Goal: Task Accomplishment & Management: Manage account settings

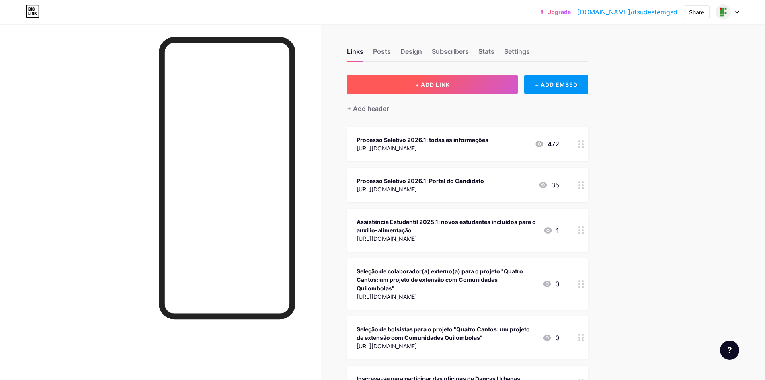
click at [450, 87] on span "+ ADD LINK" at bounding box center [432, 84] width 35 height 7
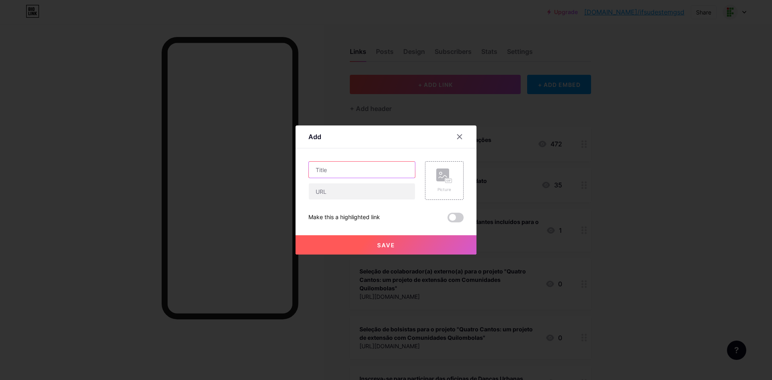
click at [360, 168] on input "text" at bounding box center [362, 170] width 106 height 16
click at [342, 189] on input "text" at bounding box center [362, 191] width 106 height 16
paste input "[URL][DOMAIN_NAME]"
type input "[URL][DOMAIN_NAME]"
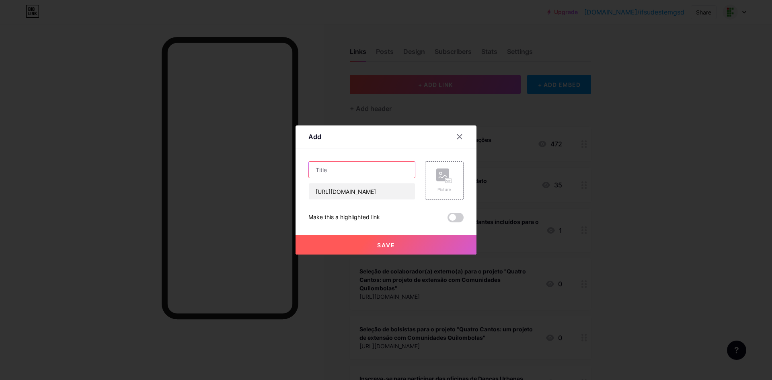
scroll to position [0, 0]
click at [358, 170] on input "text" at bounding box center [362, 170] width 106 height 16
type input "Manifestação de interesse - Transporte para o IX Eras ([GEOGRAPHIC_DATA])"
click at [406, 245] on button "Save" at bounding box center [386, 244] width 181 height 19
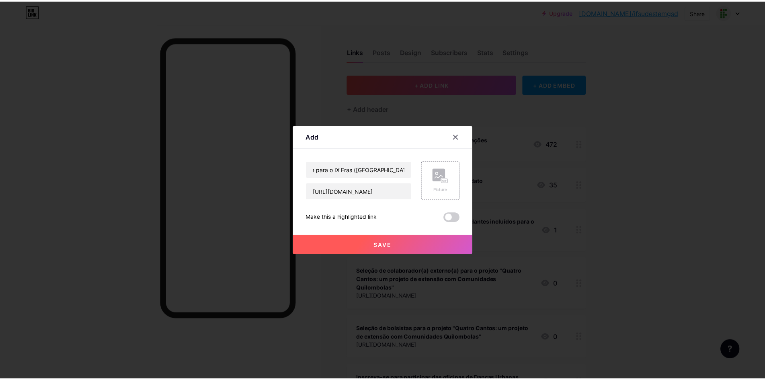
scroll to position [0, 0]
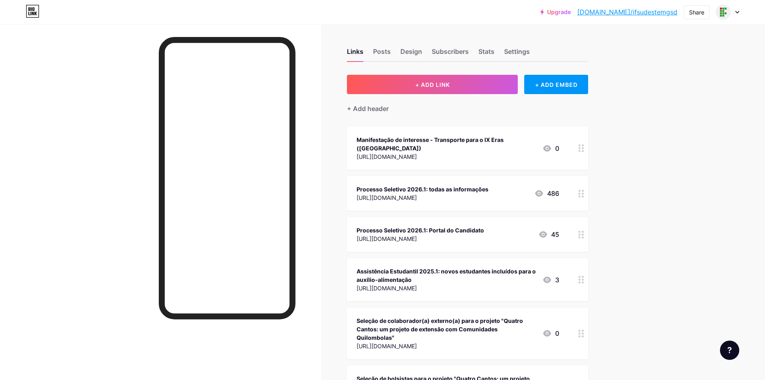
drag, startPoint x: 478, startPoint y: 150, endPoint x: 512, endPoint y: 197, distance: 57.3
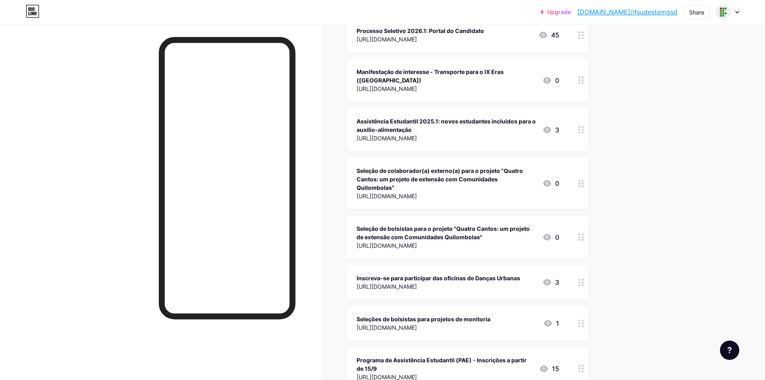
scroll to position [161, 0]
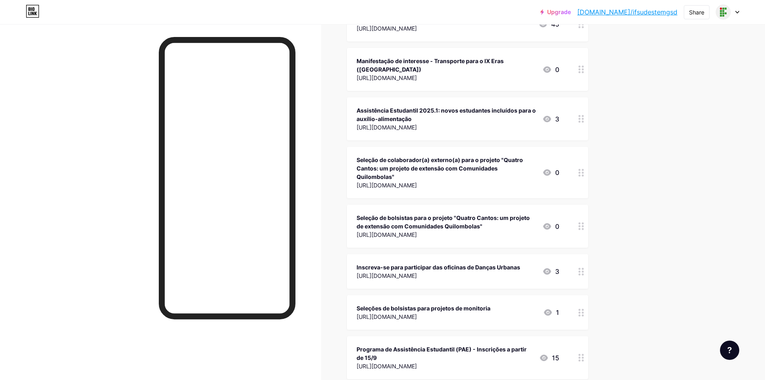
click at [418, 169] on div "Seleção de colaborador(a) externo(a) para o projeto "Quatro Cantos: um projeto …" at bounding box center [446, 168] width 179 height 25
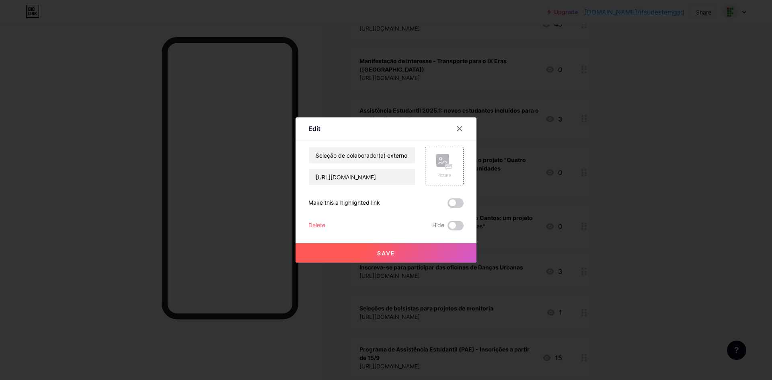
click at [320, 225] on div "Delete" at bounding box center [316, 226] width 17 height 10
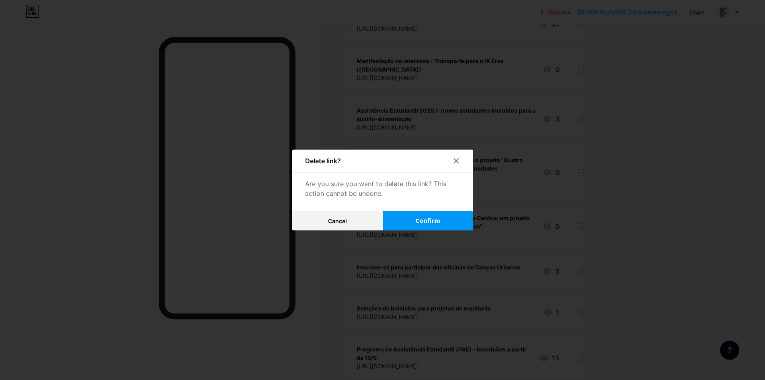
click at [432, 224] on span "Confirm" at bounding box center [427, 221] width 25 height 8
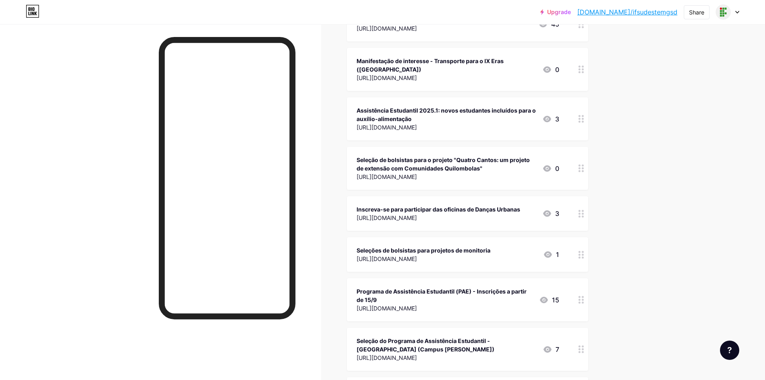
click at [556, 166] on div "0" at bounding box center [550, 169] width 17 height 10
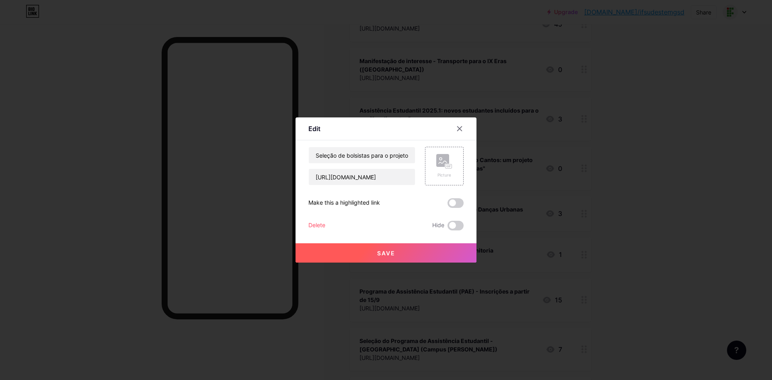
click at [304, 224] on div "Edit Content YouTube Play YouTube video without leaving your page. ADD Vimeo Pl…" at bounding box center [386, 189] width 181 height 145
click at [314, 224] on div "Delete" at bounding box center [316, 226] width 17 height 10
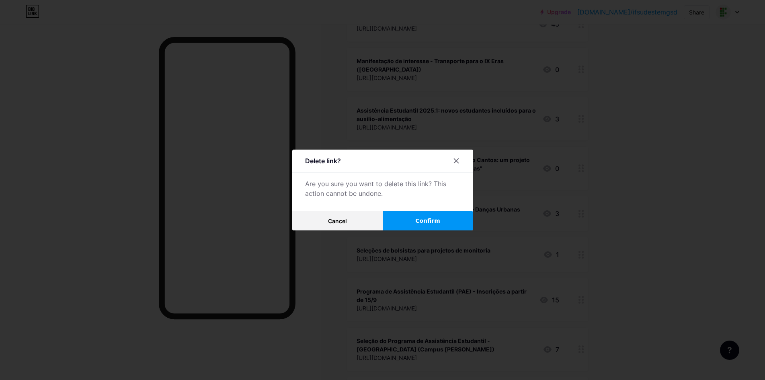
click at [410, 220] on button "Confirm" at bounding box center [428, 220] width 90 height 19
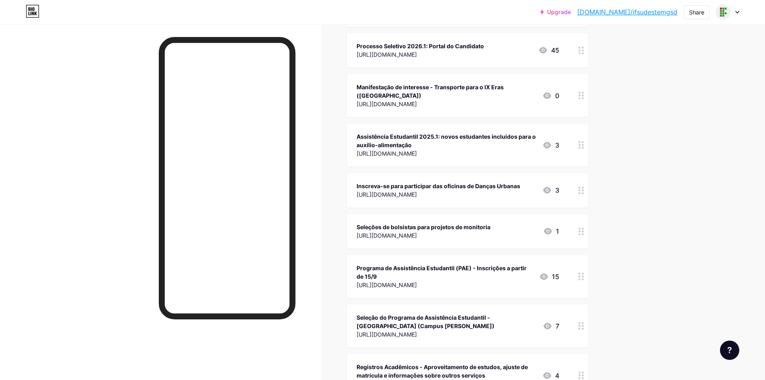
scroll to position [121, 0]
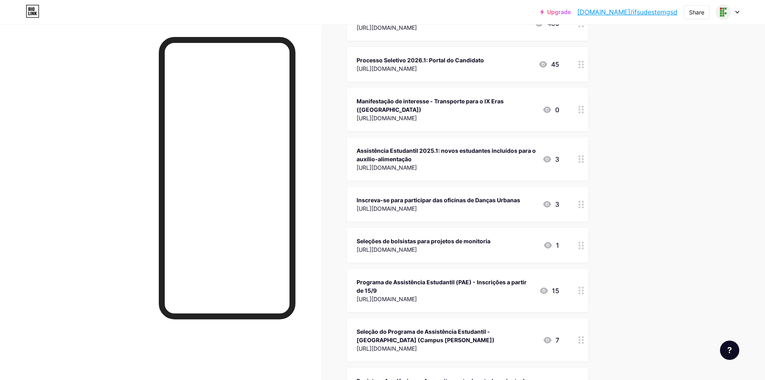
click at [476, 160] on div "Assistência Estudantil 2025.1: novos estudantes incluídos para o auxílio-alimen…" at bounding box center [446, 154] width 179 height 17
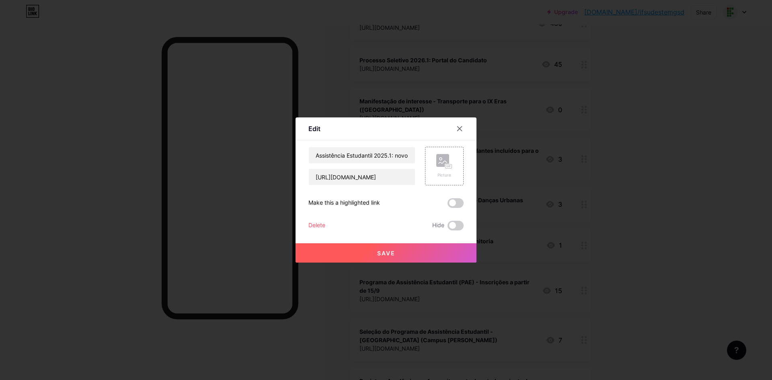
click at [311, 226] on div "Delete" at bounding box center [316, 226] width 17 height 10
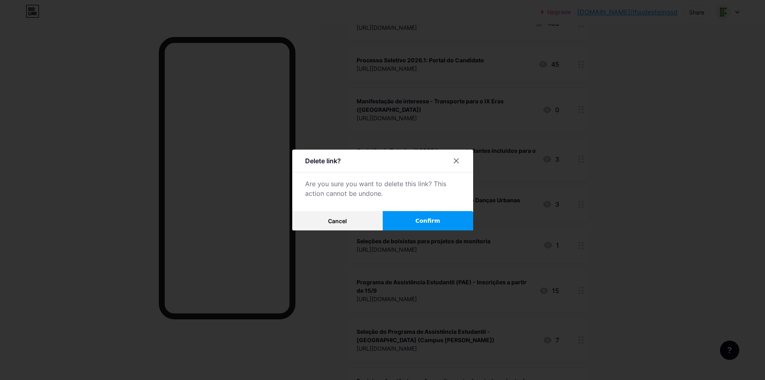
click at [450, 218] on button "Confirm" at bounding box center [428, 220] width 90 height 19
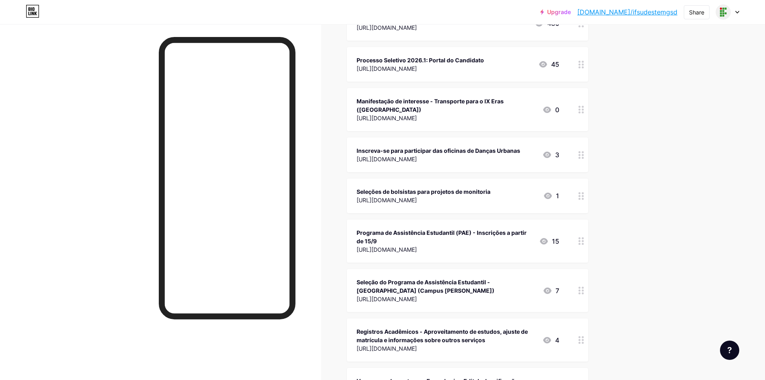
click at [454, 241] on div "Programa de Assistência Estudantil (PAE) - Inscrições a partir de 15/9" at bounding box center [445, 236] width 176 height 17
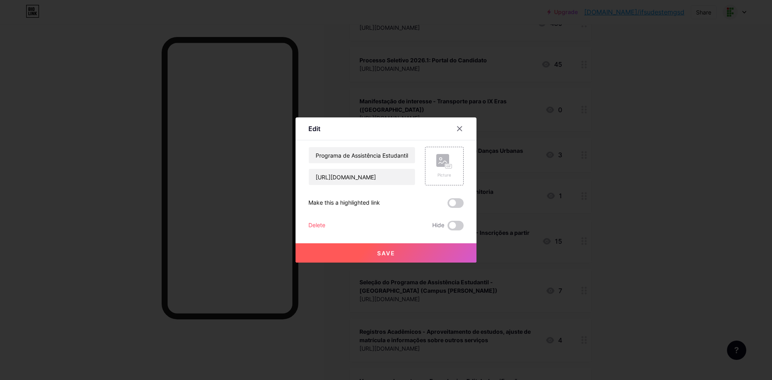
click at [315, 222] on div "Delete" at bounding box center [316, 226] width 17 height 10
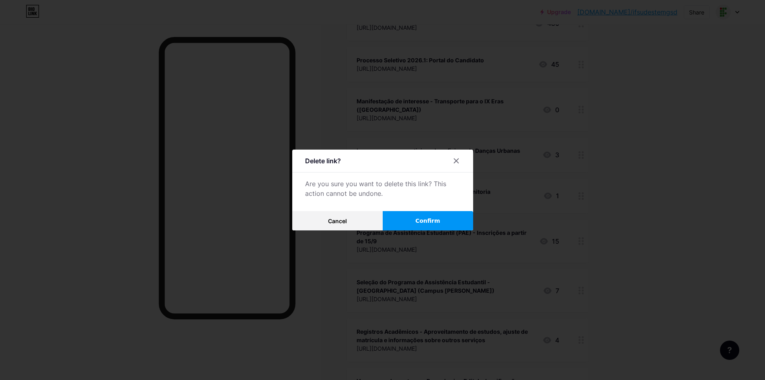
click at [420, 219] on button "Confirm" at bounding box center [428, 220] width 90 height 19
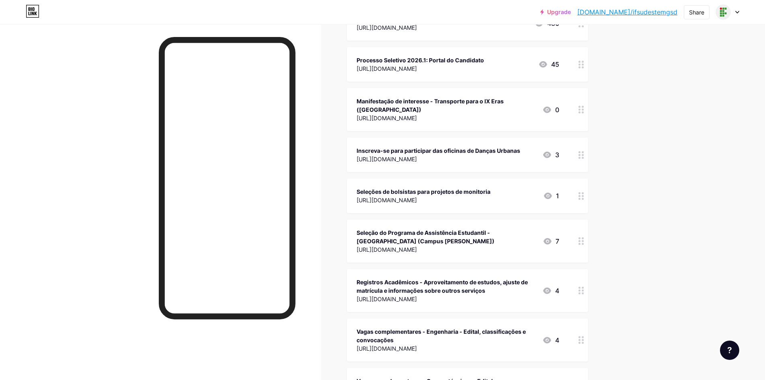
click at [491, 191] on div "Seleções de bolsistas para projetos de monitoria" at bounding box center [424, 191] width 134 height 8
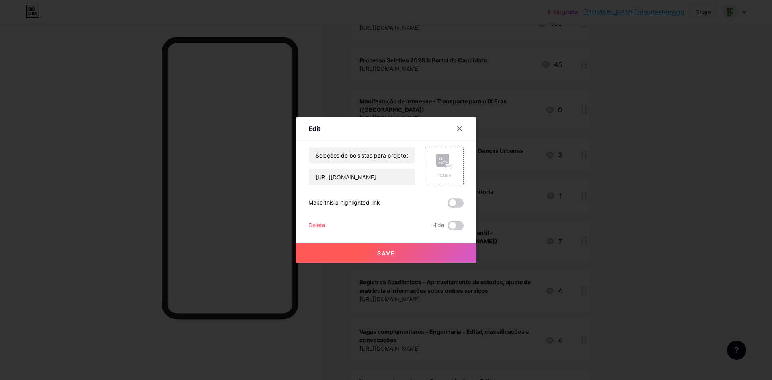
click at [310, 224] on div "Delete" at bounding box center [316, 226] width 17 height 10
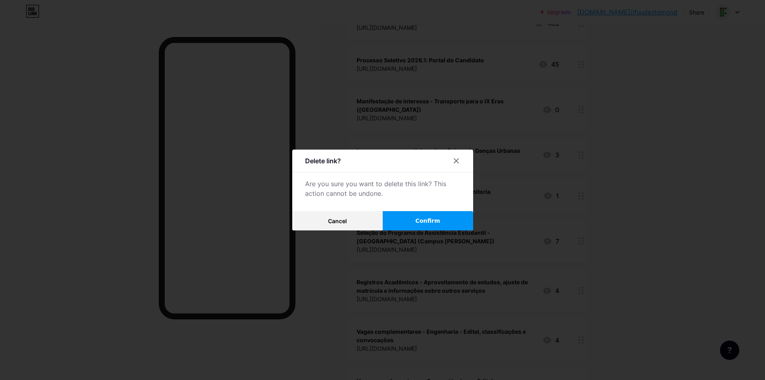
click at [435, 220] on span "Confirm" at bounding box center [427, 221] width 25 height 8
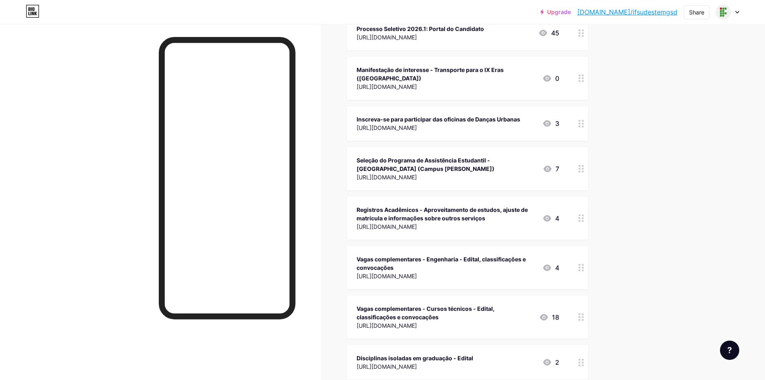
scroll to position [241, 0]
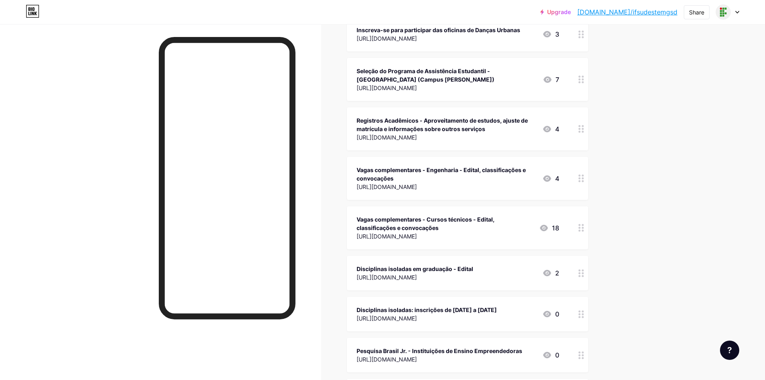
click at [423, 183] on div "[URL][DOMAIN_NAME]" at bounding box center [446, 187] width 179 height 8
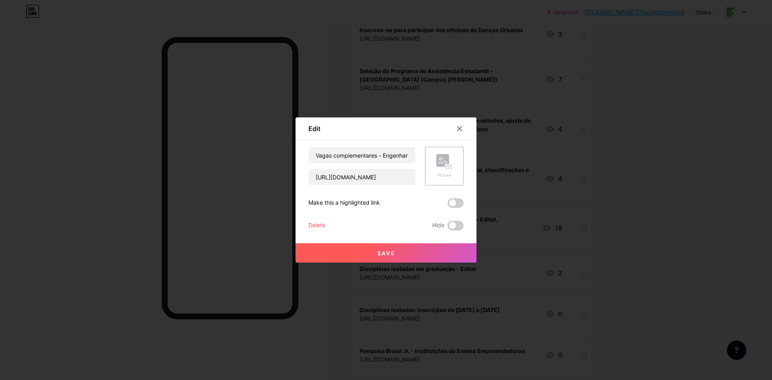
click at [313, 226] on div "Delete" at bounding box center [316, 226] width 17 height 10
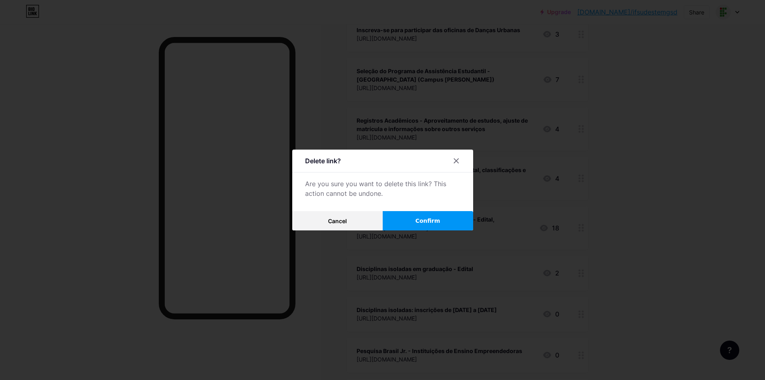
click at [440, 221] on span "Confirm" at bounding box center [427, 221] width 25 height 8
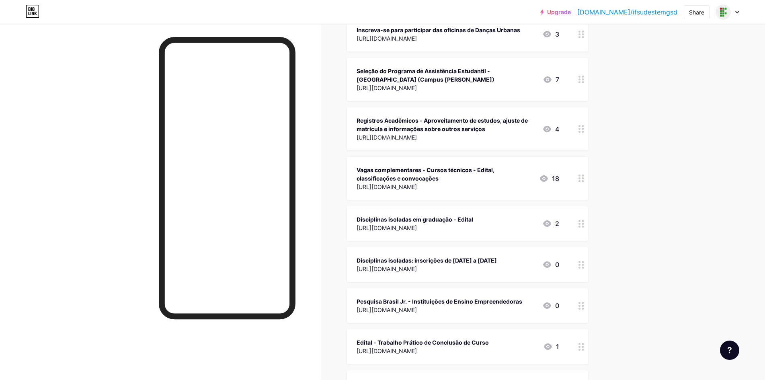
click at [438, 220] on div "Disciplinas isoladas em graduação - Edital" at bounding box center [415, 219] width 117 height 8
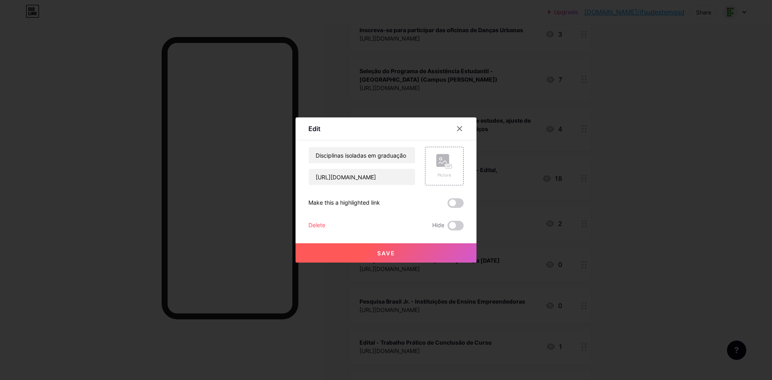
click at [308, 227] on div "Edit Content YouTube Play YouTube video without leaving your page. ADD Vimeo Pl…" at bounding box center [386, 189] width 181 height 145
click at [301, 226] on div "Edit Content YouTube Play YouTube video without leaving your page. ADD Vimeo Pl…" at bounding box center [386, 189] width 181 height 145
click at [310, 225] on div "Delete" at bounding box center [316, 226] width 17 height 10
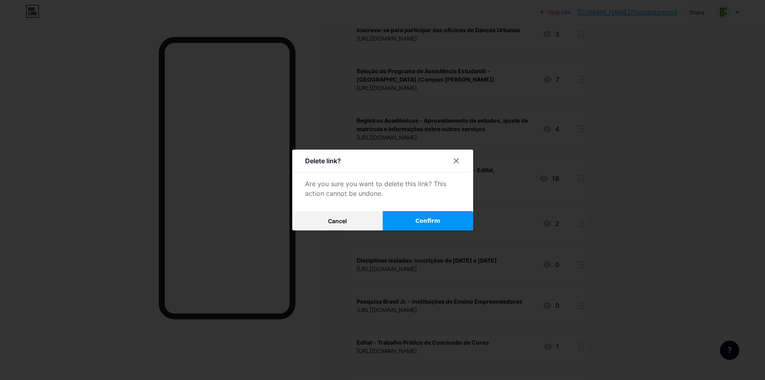
click at [456, 218] on button "Confirm" at bounding box center [428, 220] width 90 height 19
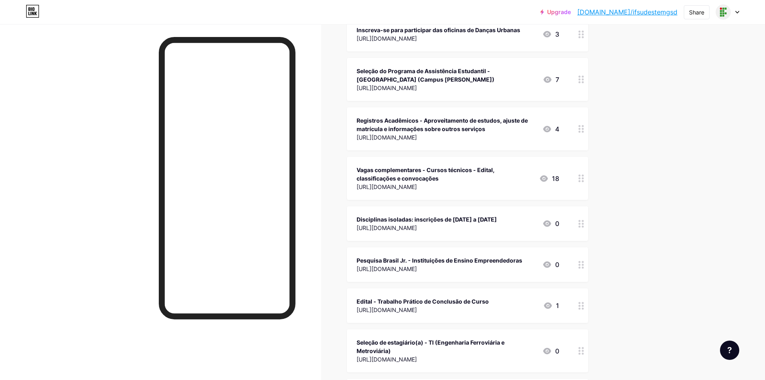
click at [468, 222] on div "Disciplinas isoladas: inscrições de [DATE] a [DATE]" at bounding box center [427, 219] width 140 height 8
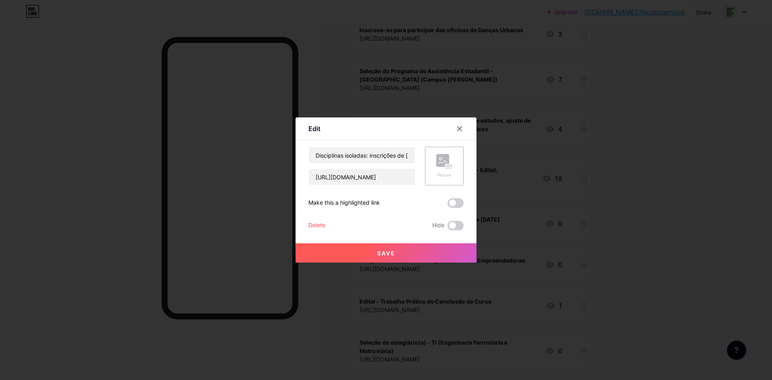
click at [309, 227] on div "Delete" at bounding box center [316, 226] width 17 height 10
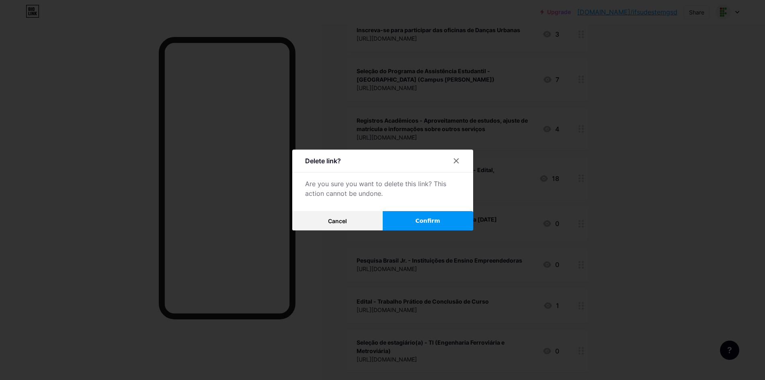
click at [428, 226] on button "Confirm" at bounding box center [428, 220] width 90 height 19
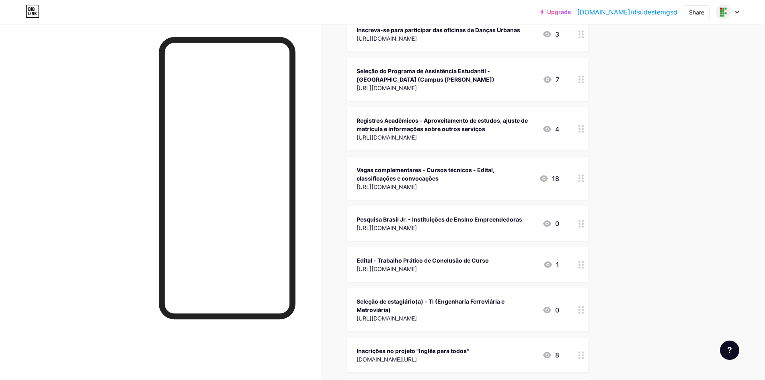
click at [493, 207] on div "Pesquisa Brasil Jr. - Instituições de Ensino Empreendedoras [URL][DOMAIN_NAME] 0" at bounding box center [467, 223] width 241 height 35
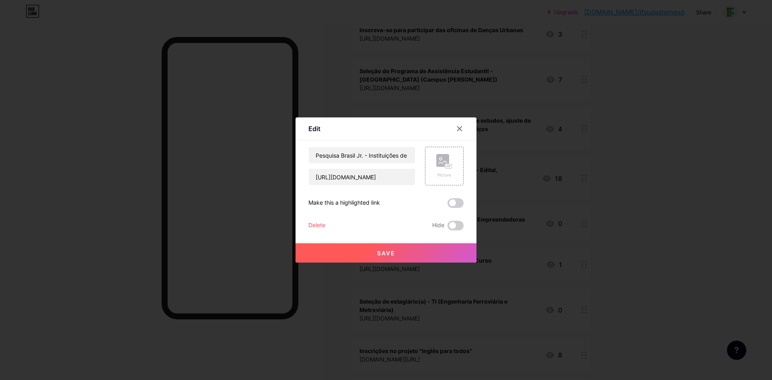
drag, startPoint x: 322, startPoint y: 219, endPoint x: 329, endPoint y: 233, distance: 15.1
click at [322, 219] on div "Pesquisa Brasil Jr. - Instituições de Ensino Empreendedoras [URL][DOMAIN_NAME] …" at bounding box center [385, 189] width 155 height 84
click at [307, 224] on div "Edit Content YouTube Play YouTube video without leaving your page. ADD Vimeo Pl…" at bounding box center [386, 189] width 181 height 145
click at [316, 224] on div "Delete" at bounding box center [316, 226] width 17 height 10
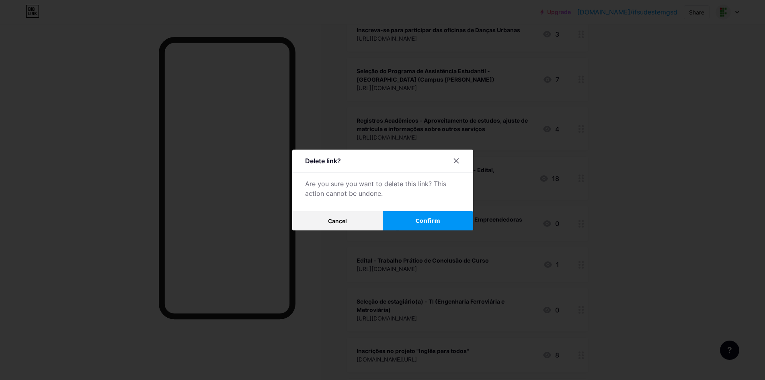
click at [452, 218] on button "Confirm" at bounding box center [428, 220] width 90 height 19
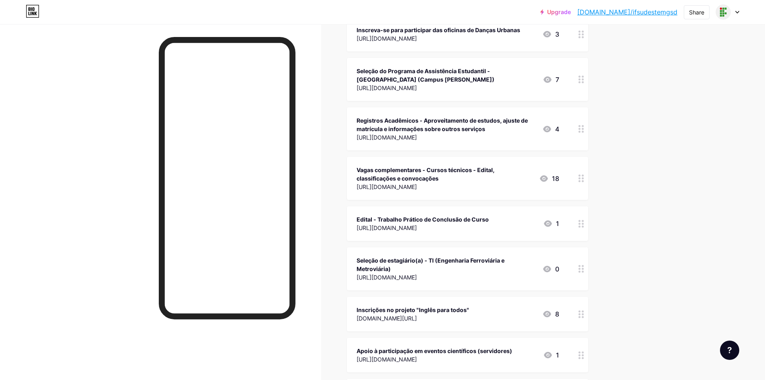
scroll to position [322, 0]
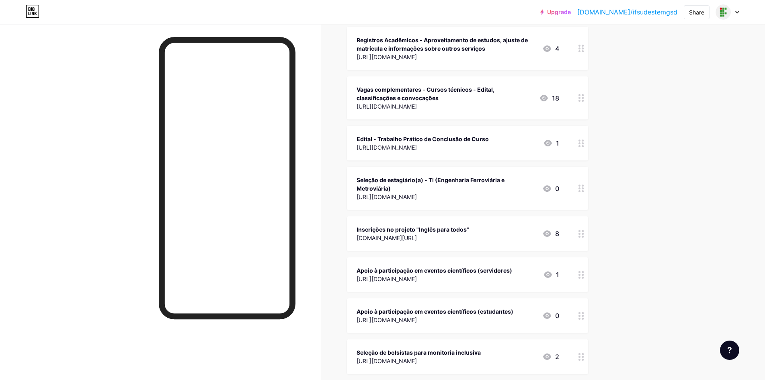
click at [459, 137] on div "Edital - Trabalho Prático de Conclusão de Curso" at bounding box center [423, 139] width 132 height 8
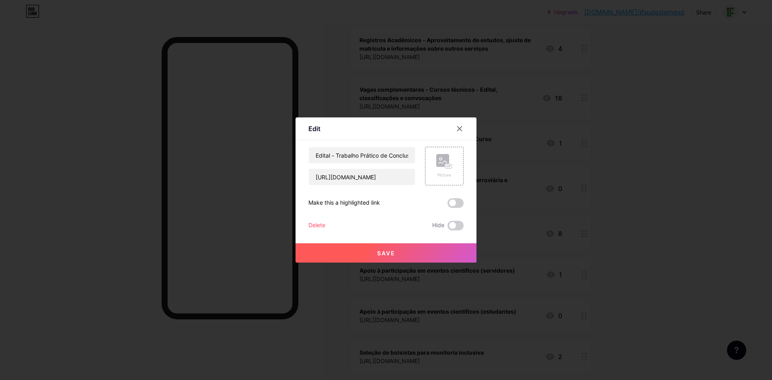
click at [316, 222] on div "Delete" at bounding box center [316, 226] width 17 height 10
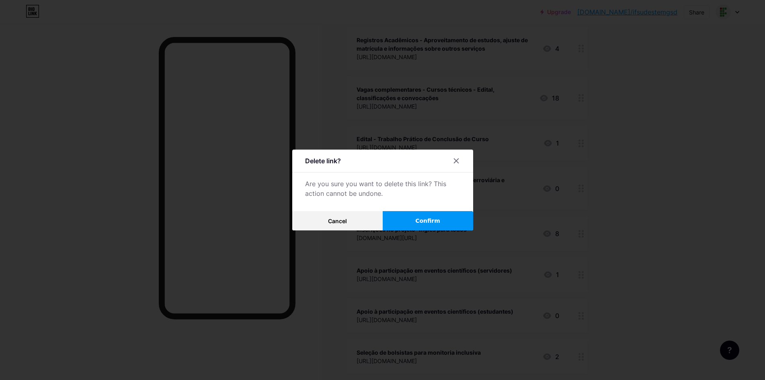
click at [450, 222] on button "Confirm" at bounding box center [428, 220] width 90 height 19
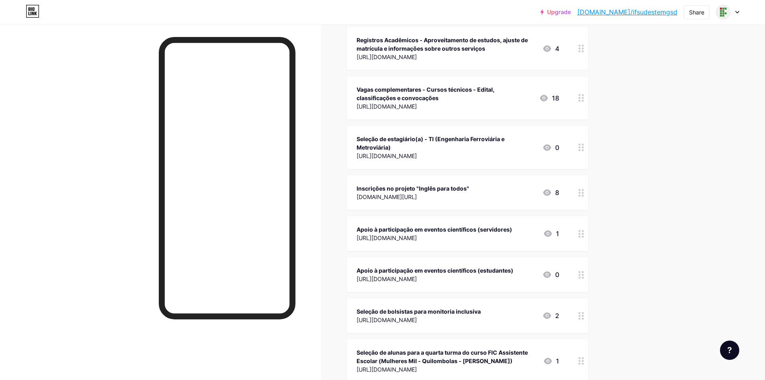
click at [459, 144] on div "Seleção de estagiário(a) - TI (Engenharia Ferroviária e Metroviária)" at bounding box center [446, 143] width 179 height 17
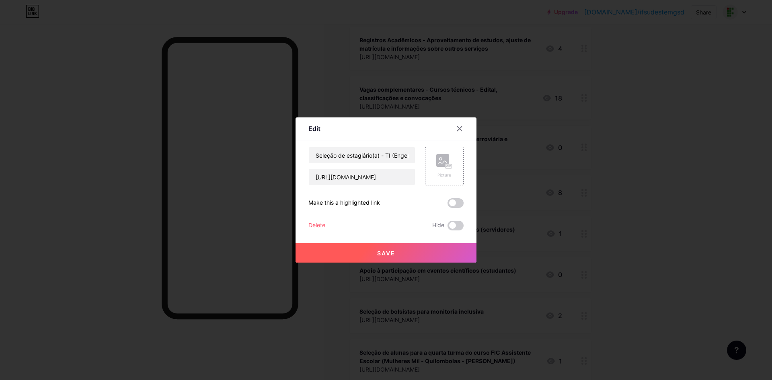
click at [308, 222] on div "Delete" at bounding box center [316, 226] width 17 height 10
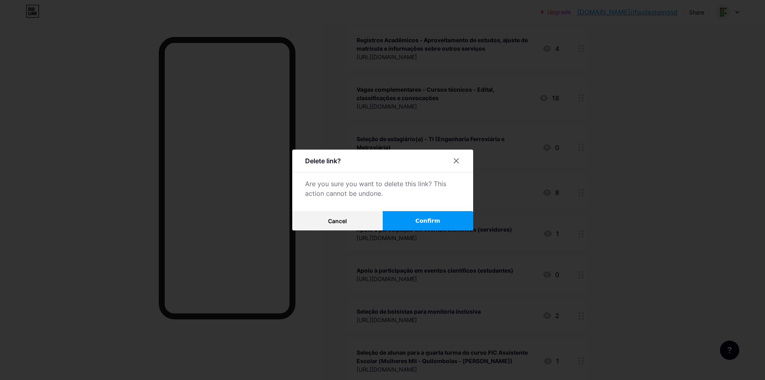
click at [431, 222] on span "Confirm" at bounding box center [427, 221] width 25 height 8
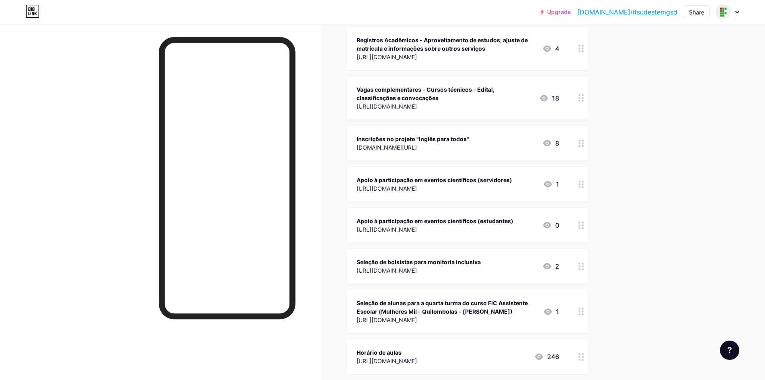
click at [440, 137] on div "Inscrições no projeto "Inglês para todos"" at bounding box center [413, 139] width 113 height 8
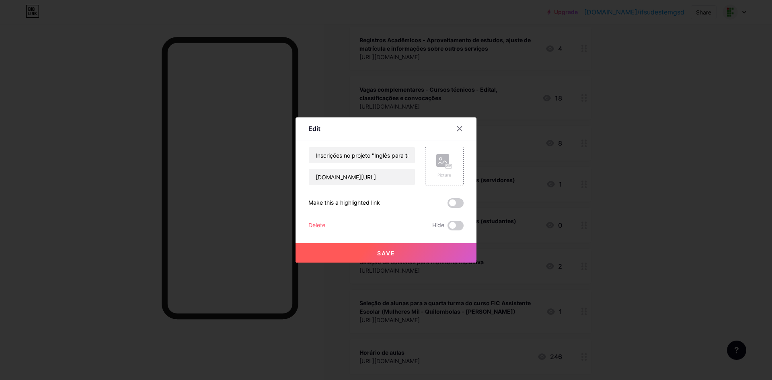
click at [318, 228] on div "Delete" at bounding box center [316, 226] width 17 height 10
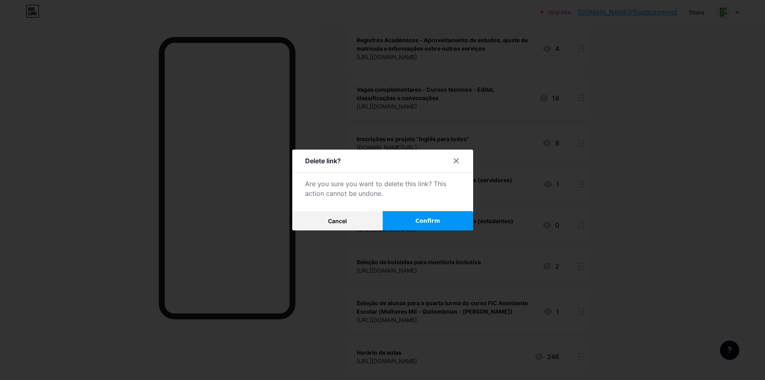
click at [443, 216] on button "Confirm" at bounding box center [428, 220] width 90 height 19
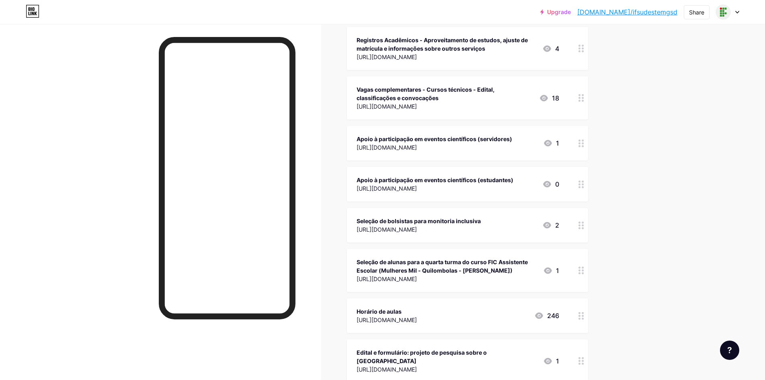
click at [419, 176] on div "Apoio à participação em eventos científicos (estudantes)" at bounding box center [435, 180] width 157 height 8
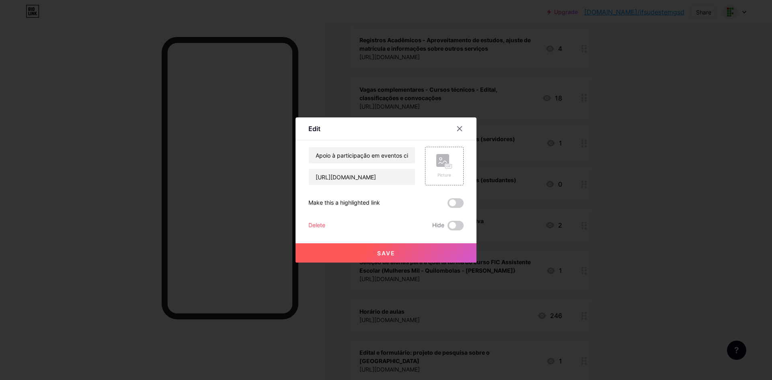
click at [325, 226] on div "Delete" at bounding box center [316, 226] width 17 height 10
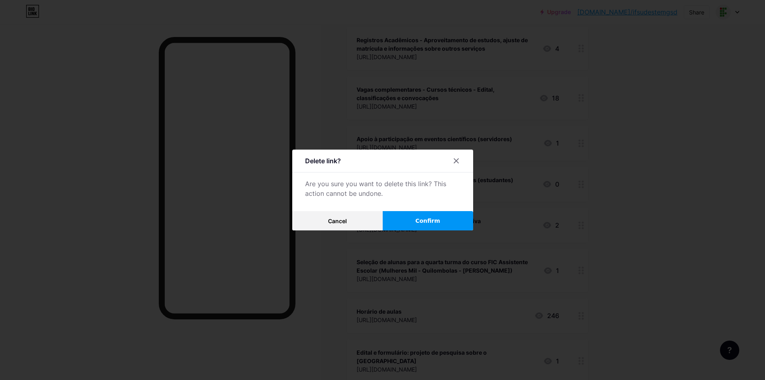
click at [444, 221] on button "Confirm" at bounding box center [428, 220] width 90 height 19
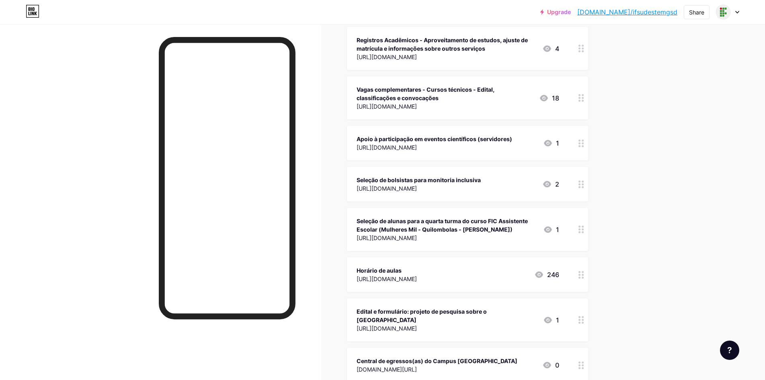
click at [460, 144] on div "[URL][DOMAIN_NAME]" at bounding box center [435, 147] width 156 height 8
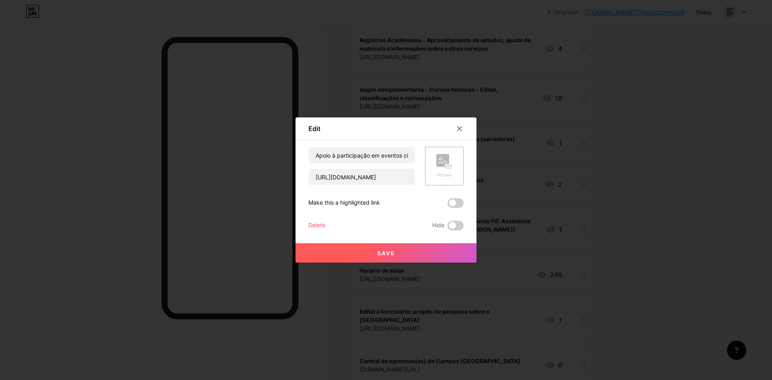
click at [309, 225] on div "Delete" at bounding box center [316, 226] width 17 height 10
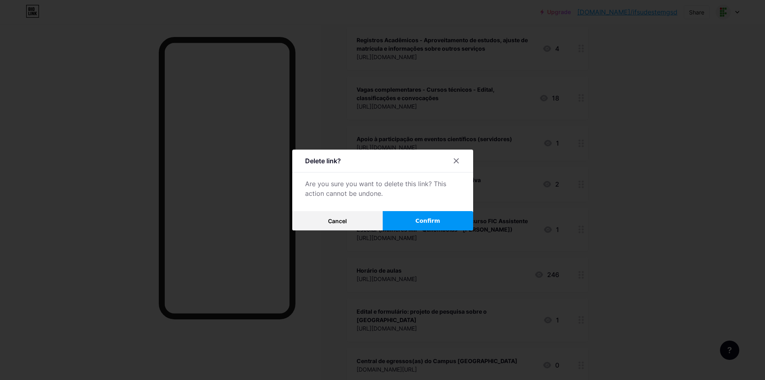
click at [434, 217] on span "Confirm" at bounding box center [427, 221] width 25 height 8
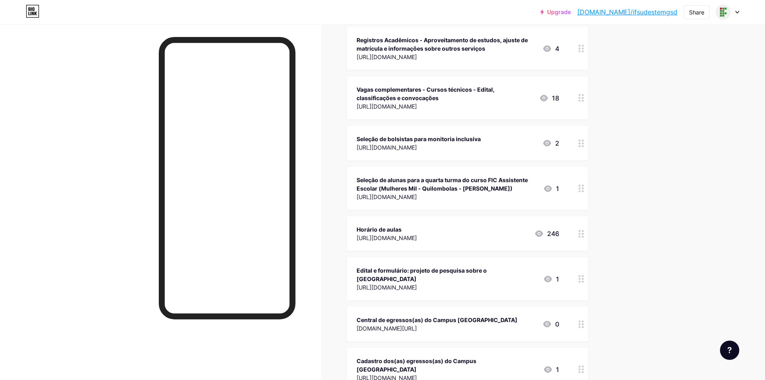
click at [421, 184] on div "Seleção de alunas para a quarta turma do curso FIC Assistente Escolar (Mulheres…" at bounding box center [447, 184] width 180 height 17
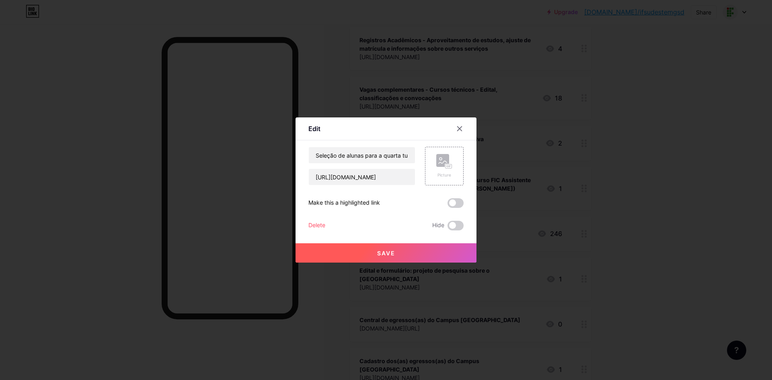
click at [321, 225] on div "Delete" at bounding box center [316, 226] width 17 height 10
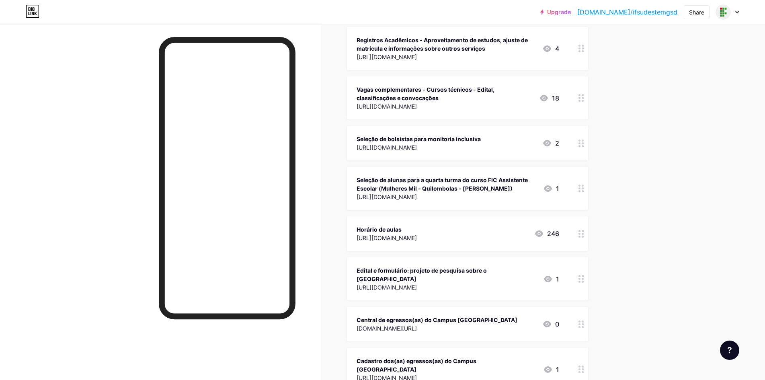
click at [456, 223] on button "Confirm" at bounding box center [428, 220] width 90 height 19
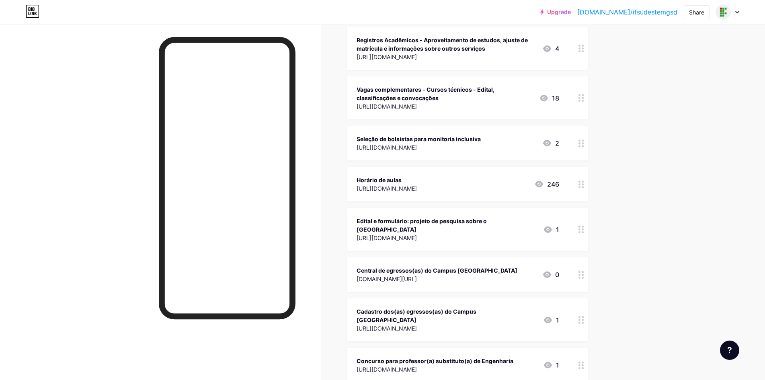
click at [481, 137] on div "Seleção de bolsistas para monitoria inclusiva" at bounding box center [419, 139] width 124 height 8
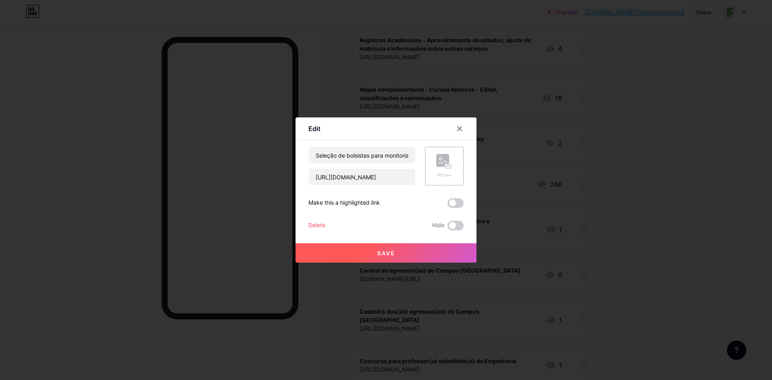
click at [317, 222] on div "Delete" at bounding box center [316, 226] width 17 height 10
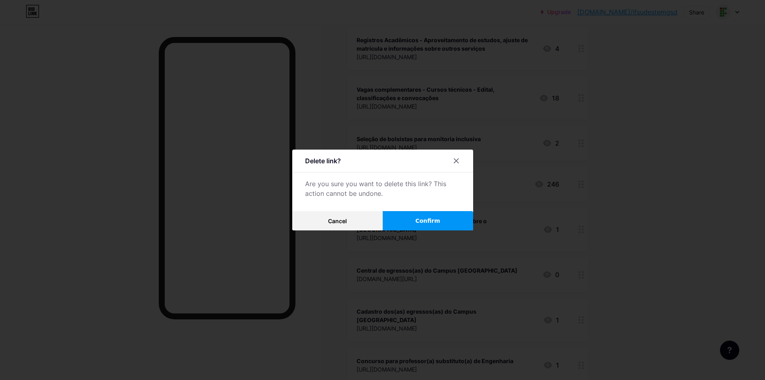
click at [454, 218] on button "Confirm" at bounding box center [428, 220] width 90 height 19
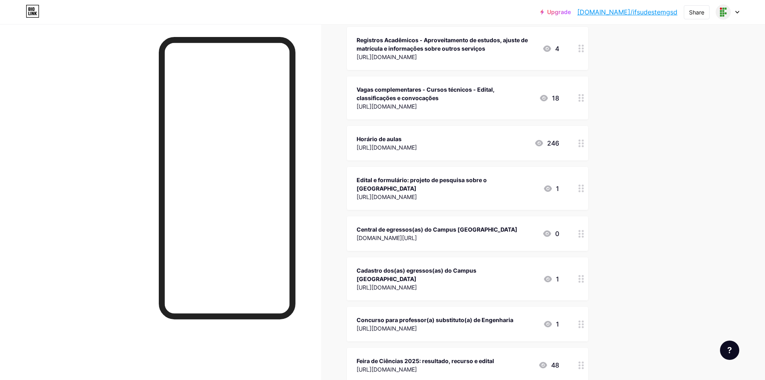
click at [405, 188] on div "Edital e formulário: projeto de pesquisa sobre o [GEOGRAPHIC_DATA]" at bounding box center [447, 184] width 180 height 17
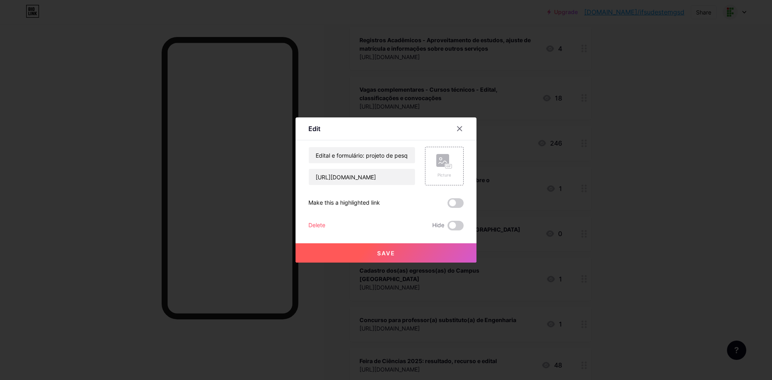
click at [316, 224] on div "Delete" at bounding box center [316, 226] width 17 height 10
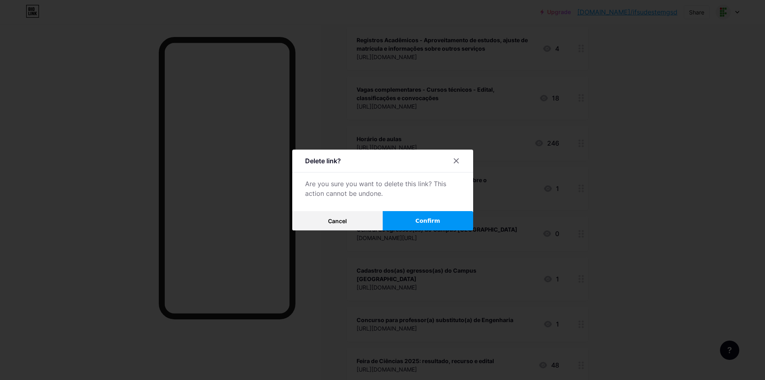
click at [435, 218] on span "Confirm" at bounding box center [427, 221] width 25 height 8
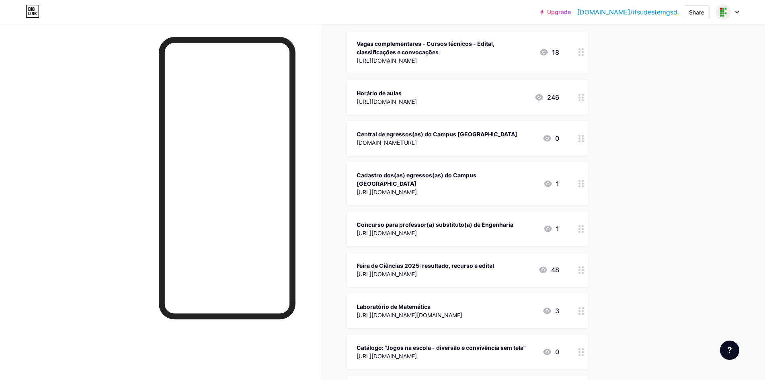
scroll to position [402, 0]
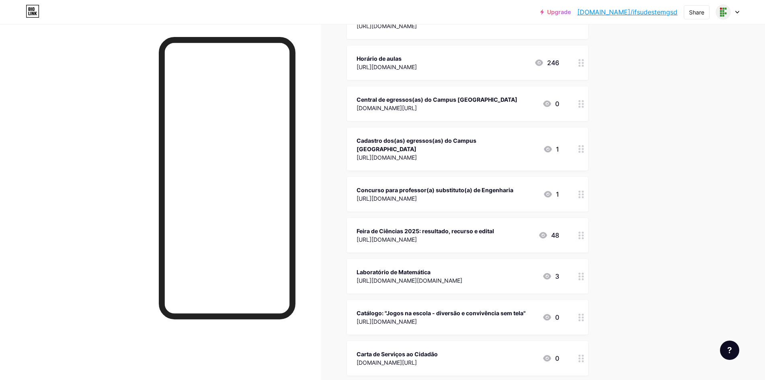
click at [440, 186] on div "Concurso para professor(a) substituto(a) de Engenharia" at bounding box center [435, 190] width 157 height 8
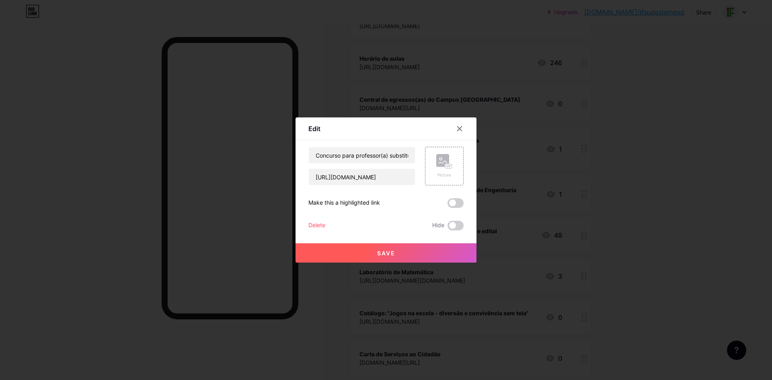
click at [316, 223] on div "Delete" at bounding box center [316, 226] width 17 height 10
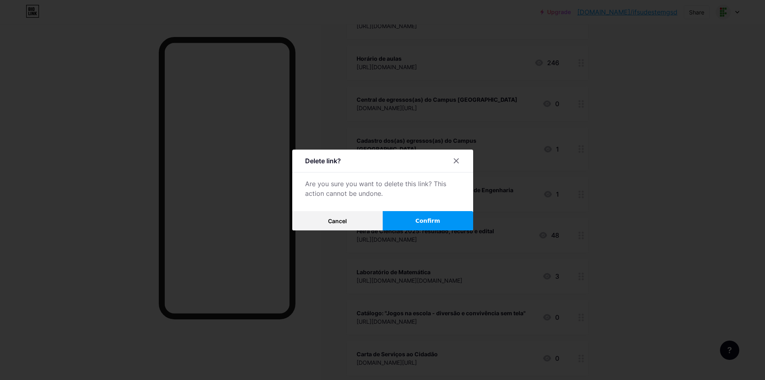
click at [439, 219] on span "Confirm" at bounding box center [427, 221] width 25 height 8
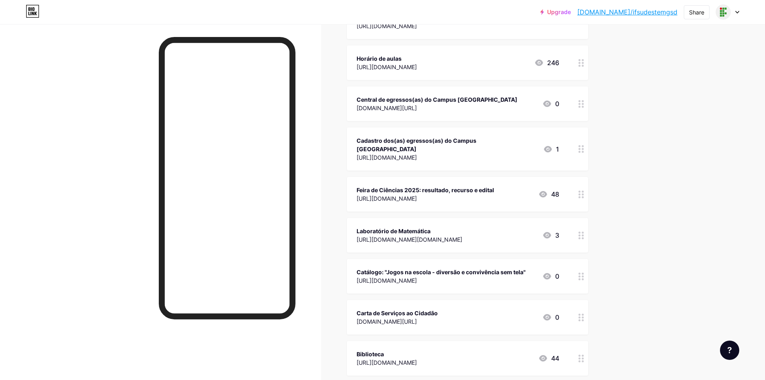
click at [442, 185] on div "Feira de Ciências 2025: resultado, recurso e edital [URL][DOMAIN_NAME]" at bounding box center [426, 194] width 138 height 18
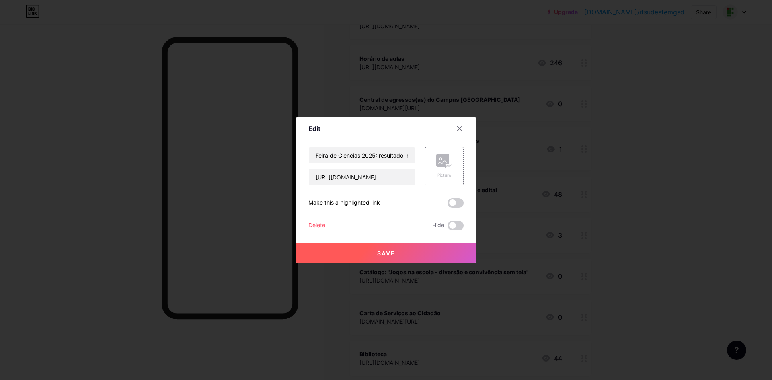
click at [322, 223] on div "Delete" at bounding box center [316, 226] width 17 height 10
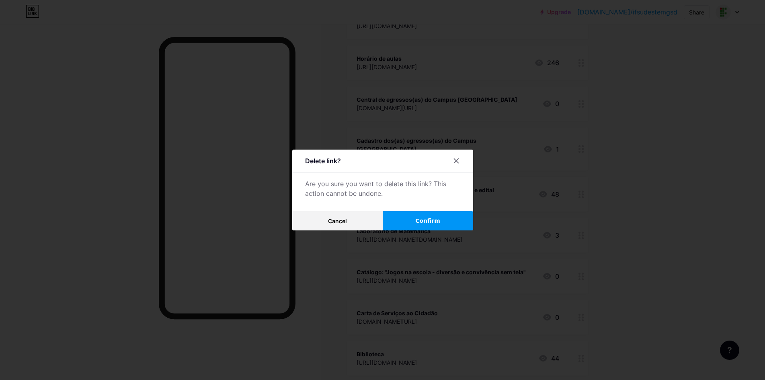
click at [444, 224] on button "Confirm" at bounding box center [428, 220] width 90 height 19
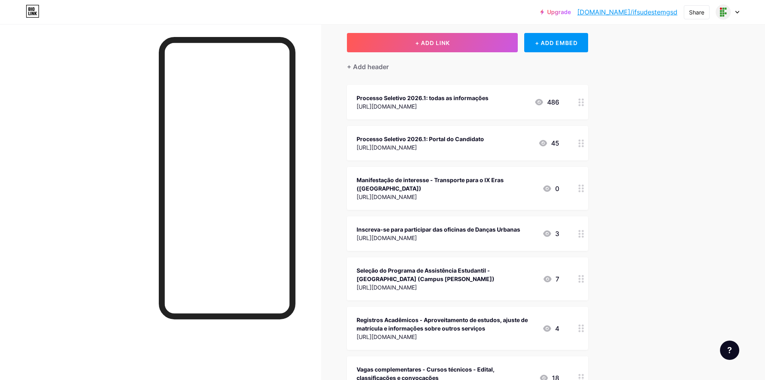
scroll to position [0, 0]
